Goal: Task Accomplishment & Management: Manage account settings

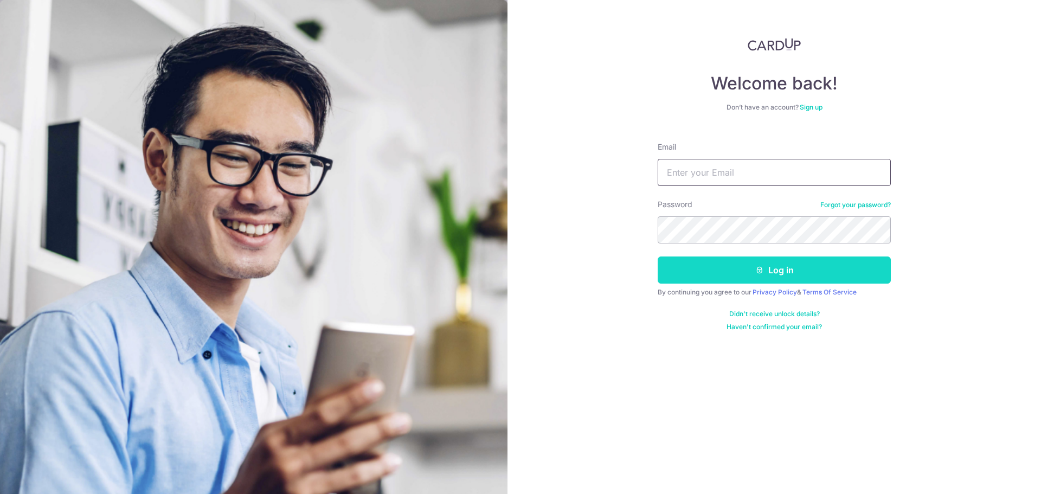
type input "[EMAIL_ADDRESS][DOMAIN_NAME]"
click at [764, 280] on button "Log in" at bounding box center [774, 270] width 233 height 27
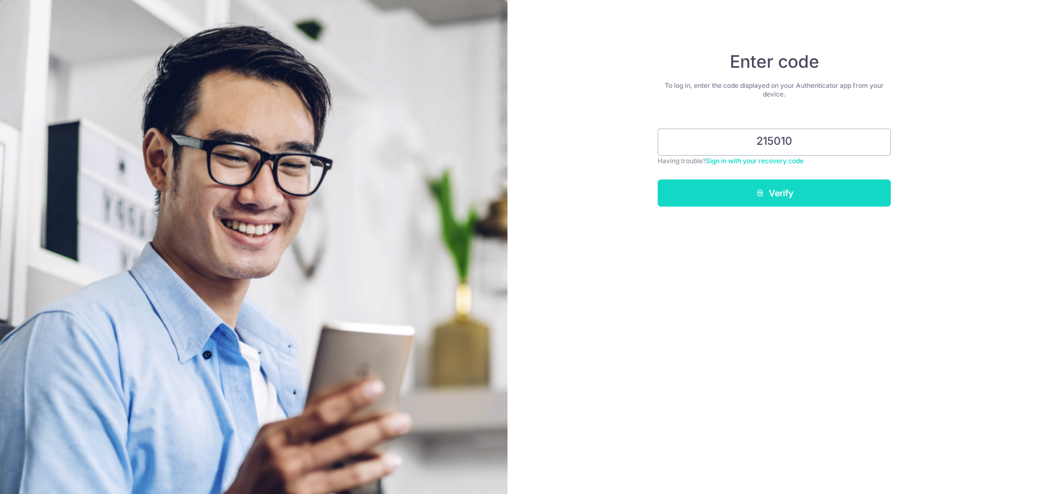
type input "215010"
click at [769, 193] on button "Verify" at bounding box center [774, 193] width 233 height 27
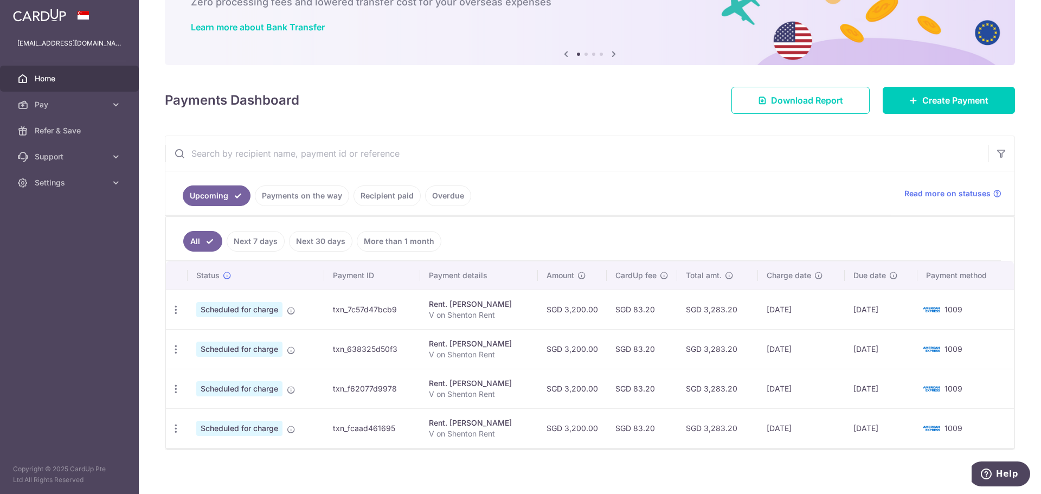
scroll to position [81, 0]
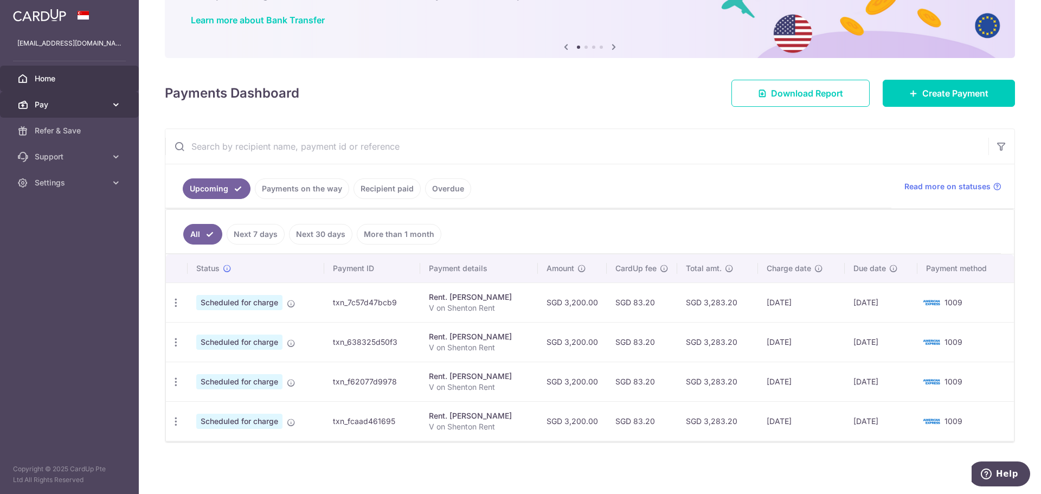
click at [62, 100] on span "Pay" at bounding box center [71, 104] width 72 height 11
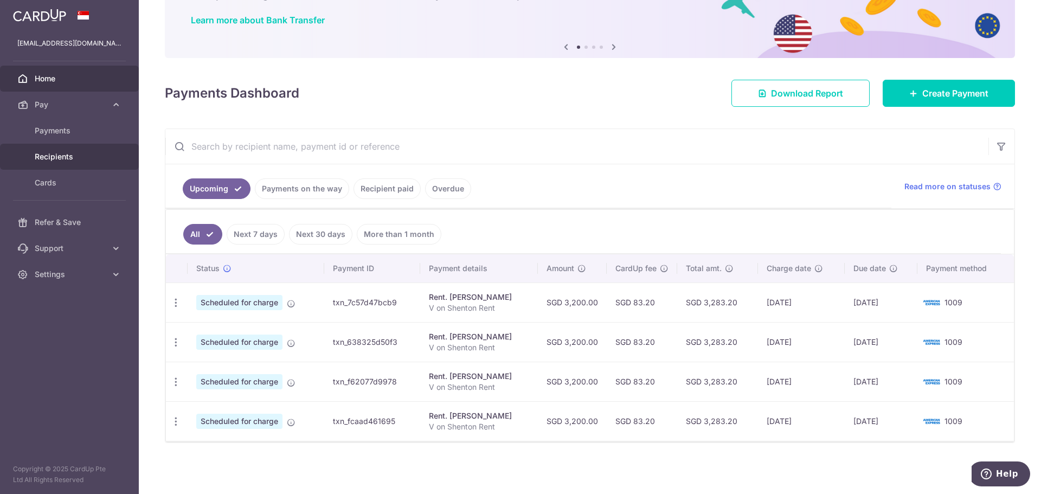
click at [54, 155] on span "Recipients" at bounding box center [71, 156] width 72 height 11
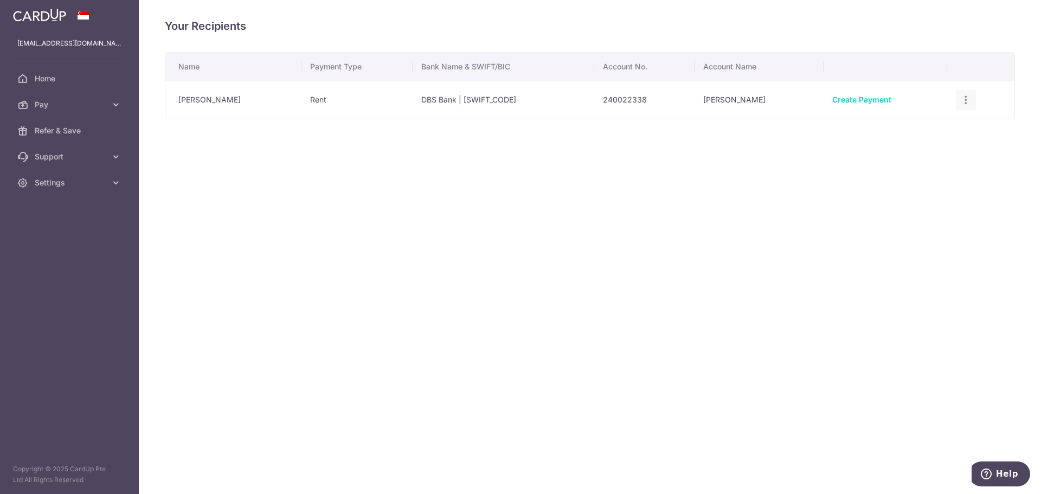
click at [965, 99] on icon "button" at bounding box center [966, 99] width 11 height 11
click at [550, 196] on div "Your Recipients Name Payment Type Bank Name & SWIFT/BIC Account No. Account Nam…" at bounding box center [590, 247] width 903 height 494
click at [212, 100] on td "Rohan Thomas" at bounding box center [233, 100] width 136 height 38
click at [316, 239] on div "Your Recipients Name Payment Type Bank Name & SWIFT/BIC Account No. Account Nam…" at bounding box center [590, 247] width 903 height 494
click at [961, 101] on icon "button" at bounding box center [966, 99] width 11 height 11
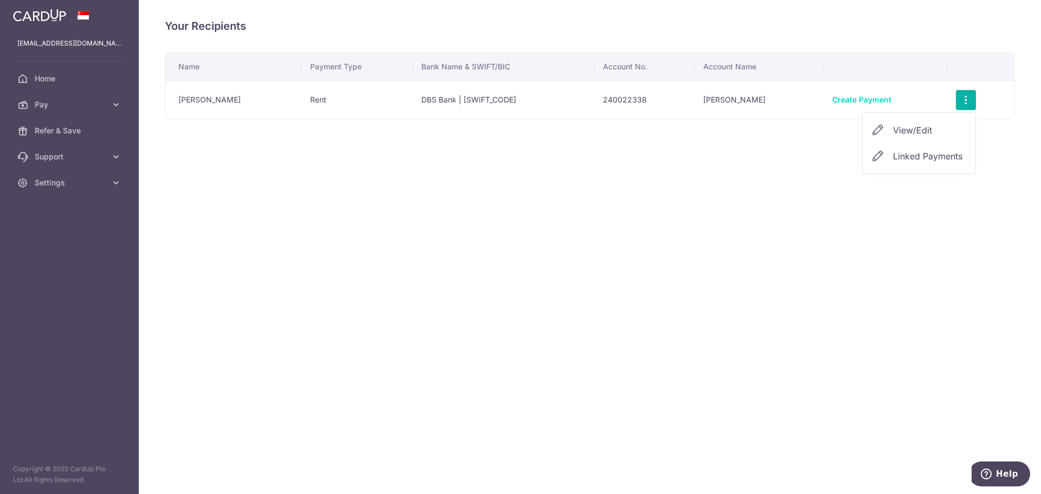
click at [528, 200] on div "Your Recipients Name Payment Type Bank Name & SWIFT/BIC Account No. Account Nam…" at bounding box center [590, 247] width 903 height 494
click at [962, 101] on icon "button" at bounding box center [966, 99] width 11 height 11
click at [924, 131] on span "View/Edit" at bounding box center [930, 130] width 74 height 13
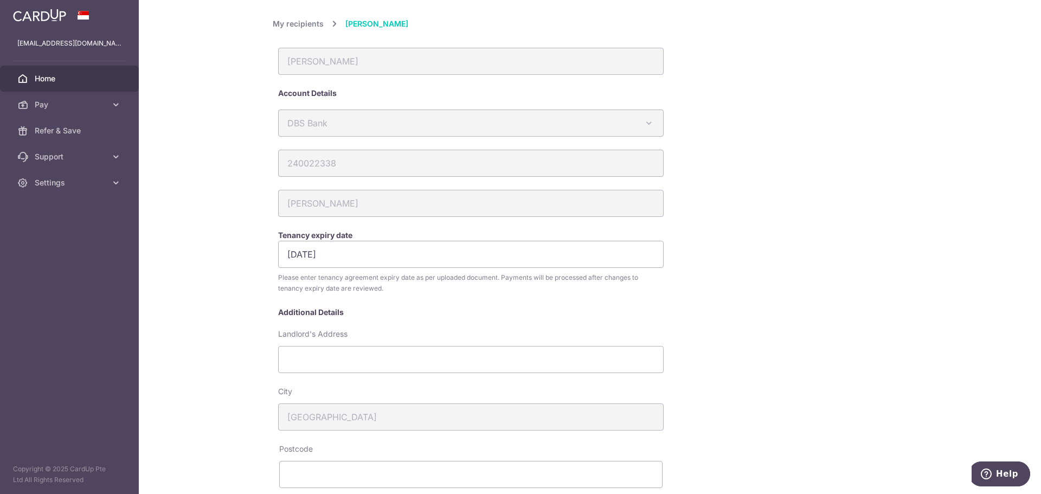
click at [60, 81] on span "Home" at bounding box center [71, 78] width 72 height 11
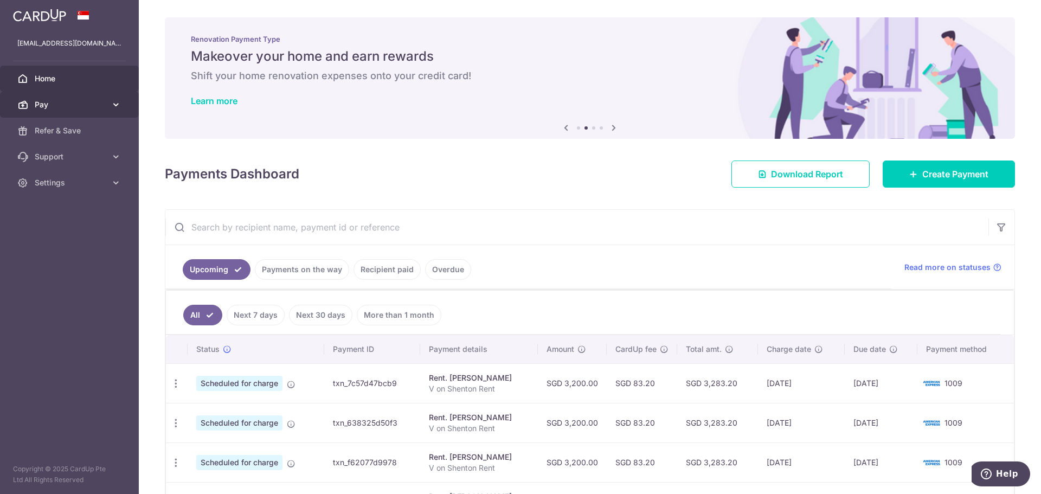
click at [70, 107] on span "Pay" at bounding box center [71, 104] width 72 height 11
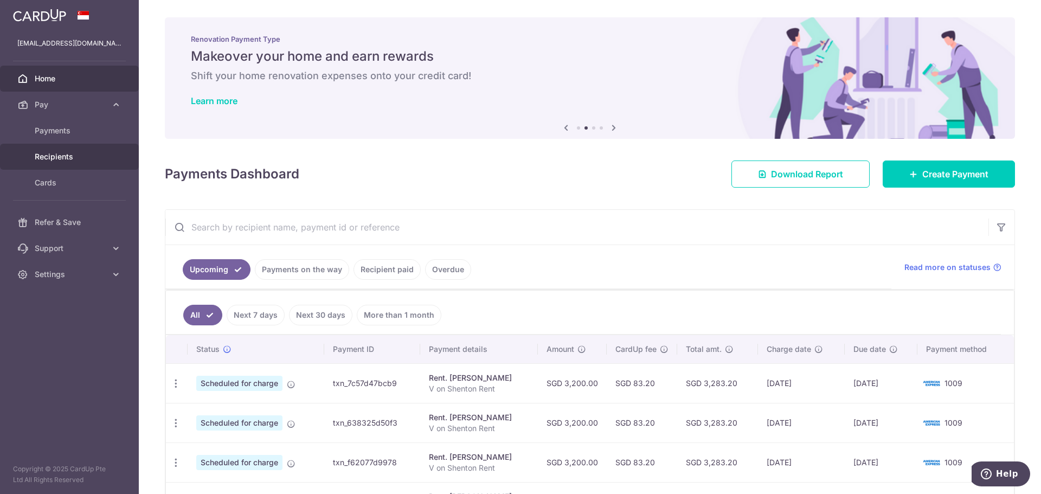
click at [63, 156] on span "Recipients" at bounding box center [71, 156] width 72 height 11
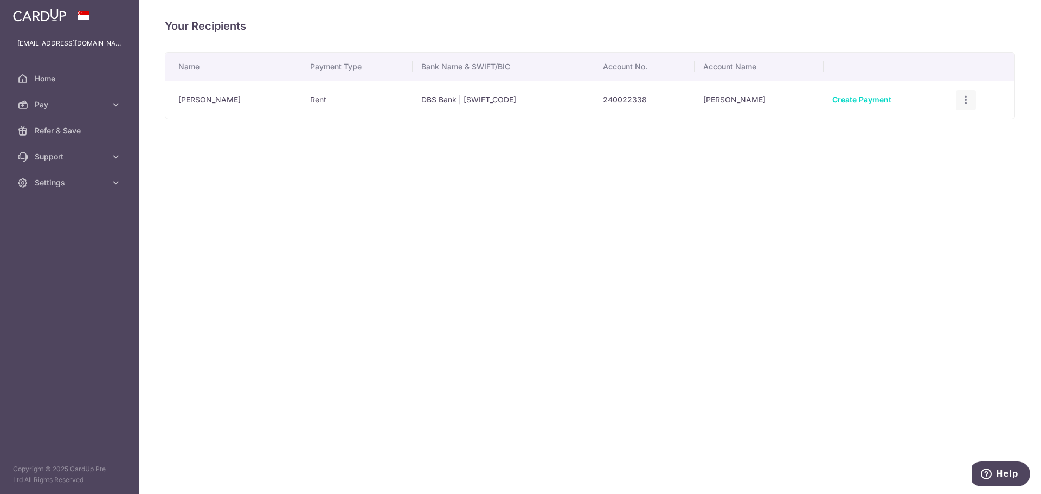
click at [969, 100] on icon "button" at bounding box center [966, 99] width 11 height 11
click at [926, 133] on span "View/Edit" at bounding box center [930, 130] width 74 height 13
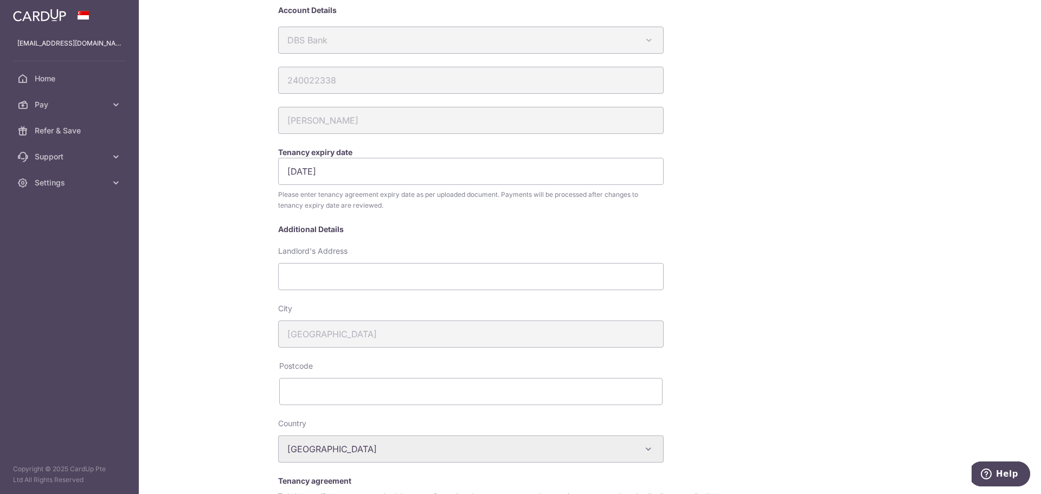
scroll to position [108, 0]
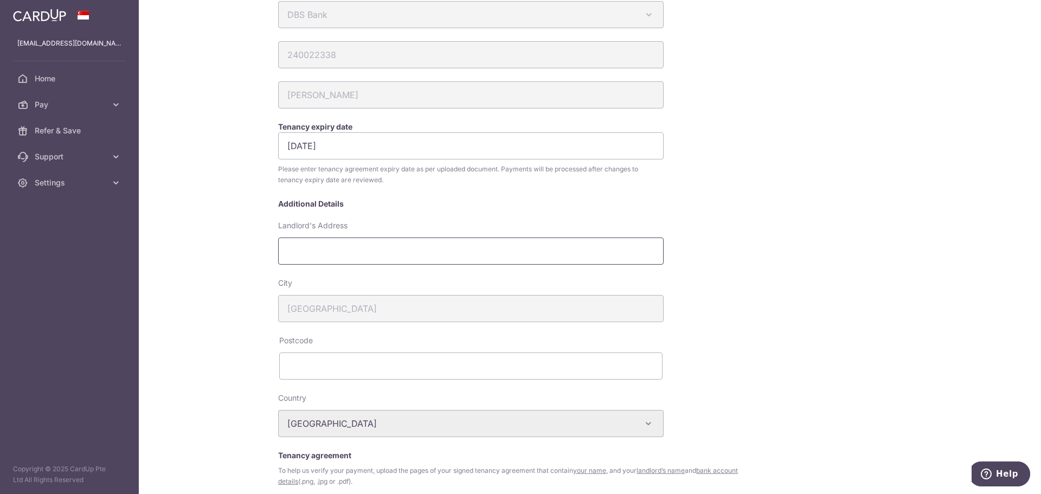
click at [304, 256] on input "Landlord's Address" at bounding box center [471, 251] width 386 height 27
type input "5A Shentoy Way"
type input "068814"
click at [232, 321] on div "My recipients Rohan Thomas Rohan Thomas Account Details DBS Bank Australia & Ne…" at bounding box center [590, 247] width 903 height 494
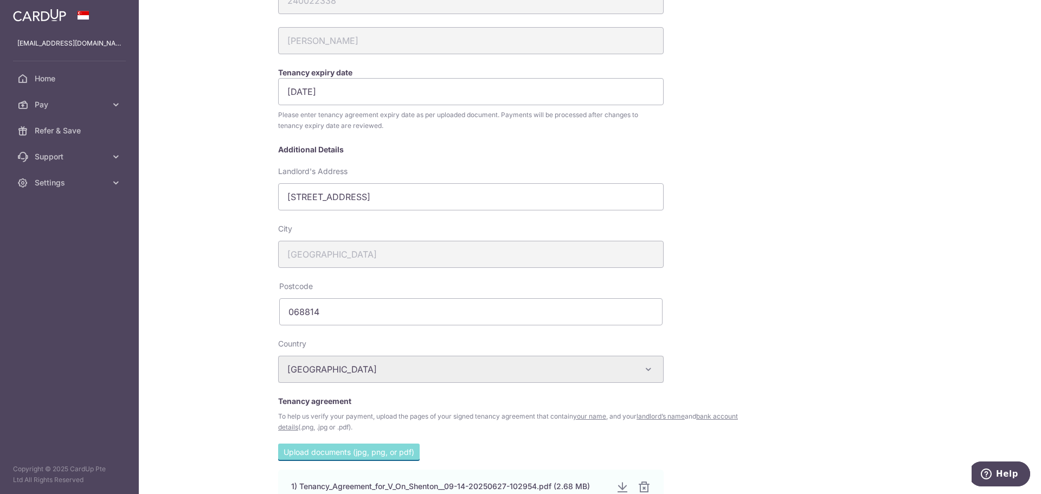
scroll to position [289, 0]
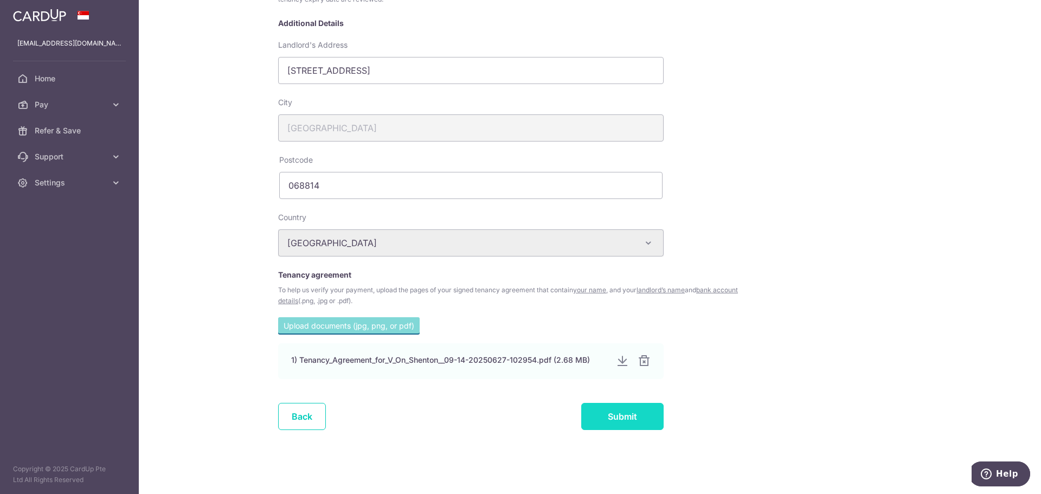
click at [634, 423] on input "Submit" at bounding box center [622, 416] width 82 height 27
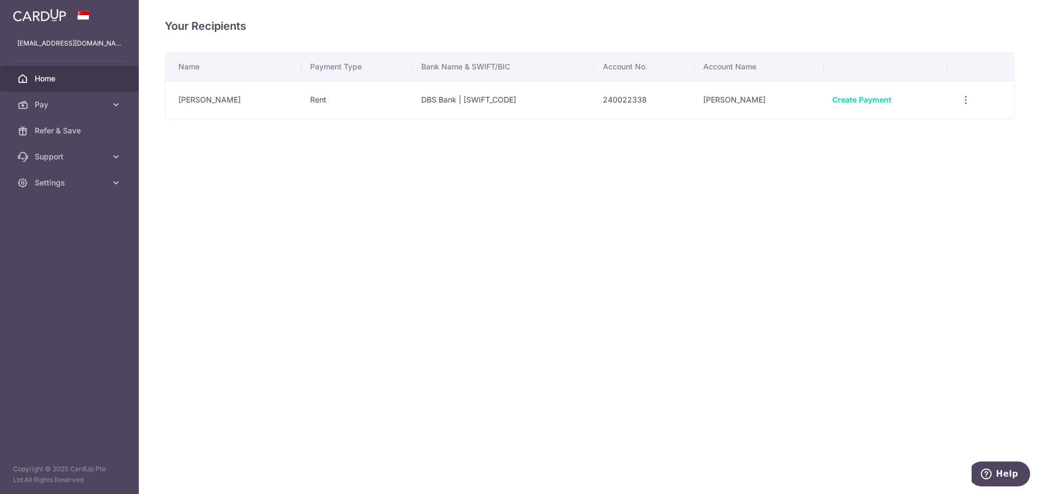
click at [48, 78] on span "Home" at bounding box center [71, 78] width 72 height 11
